Goal: Transaction & Acquisition: Purchase product/service

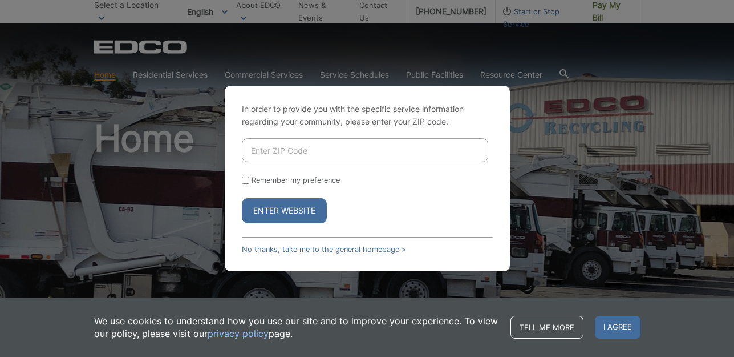
click at [294, 148] on input "Enter ZIP Code" at bounding box center [365, 150] width 247 height 24
type input "92081"
click at [242, 198] on button "Enter Website" at bounding box center [284, 210] width 85 height 25
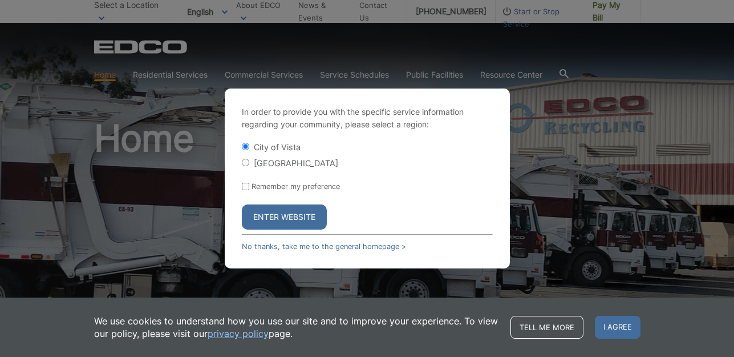
click at [274, 150] on label "City of Vista" at bounding box center [277, 147] width 47 height 10
click at [249, 150] on input "City of Vista" at bounding box center [245, 146] width 7 height 7
click at [281, 207] on button "Enter Website" at bounding box center [284, 216] width 85 height 25
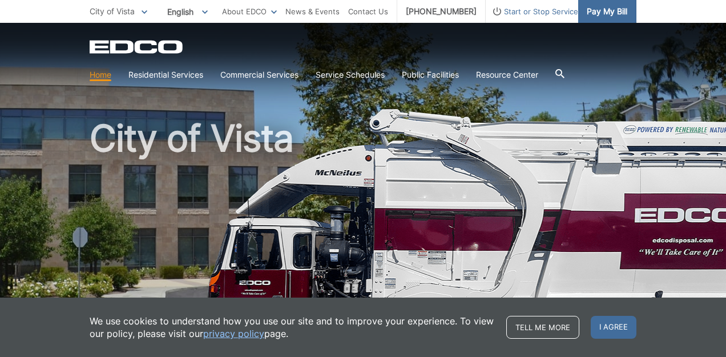
click at [608, 10] on span "Pay My Bill" at bounding box center [607, 11] width 41 height 13
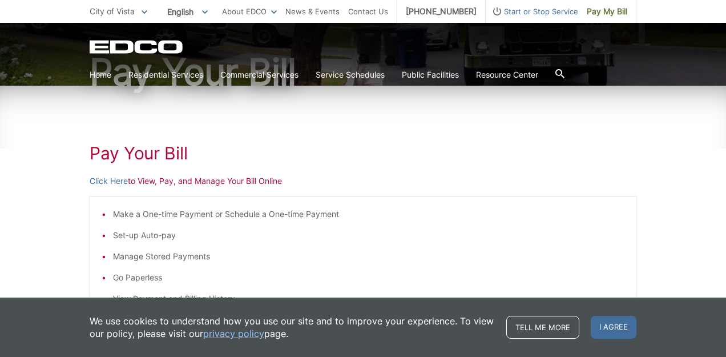
scroll to position [171, 0]
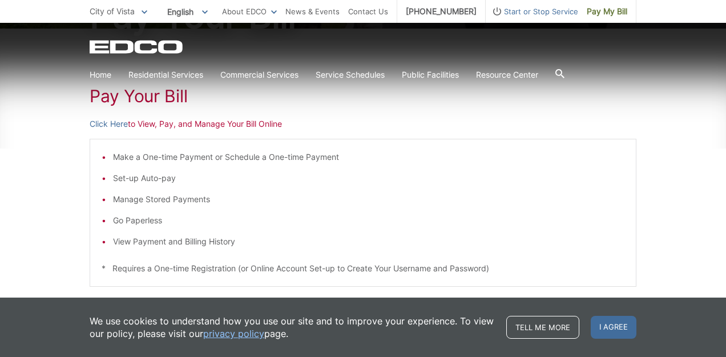
click at [140, 121] on p "Click Here to View, Pay, and Manage Your Bill Online" at bounding box center [363, 124] width 547 height 13
click at [124, 124] on link "Click Here" at bounding box center [109, 124] width 38 height 13
